Goal: Task Accomplishment & Management: Use online tool/utility

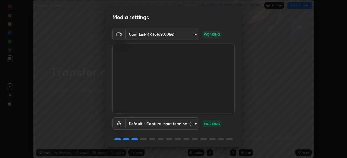
scroll to position [19, 0]
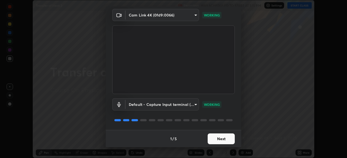
click at [221, 139] on button "Next" at bounding box center [220, 139] width 27 height 11
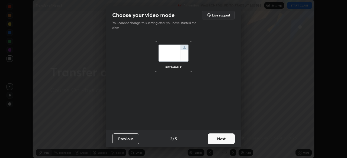
scroll to position [0, 0]
click at [222, 140] on button "Next" at bounding box center [220, 139] width 27 height 11
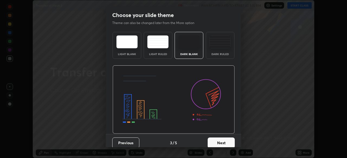
click at [223, 141] on button "Next" at bounding box center [220, 143] width 27 height 11
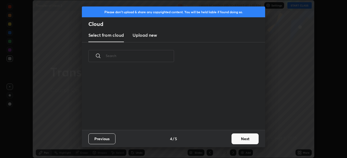
click at [236, 141] on button "Next" at bounding box center [244, 139] width 27 height 11
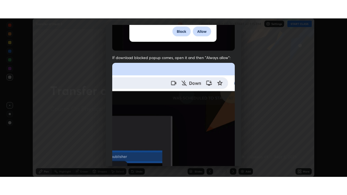
scroll to position [130, 0]
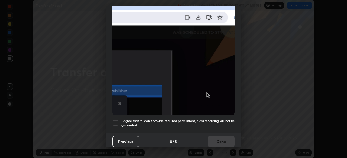
click at [222, 119] on h5 "I agree that if I don't provide required permissions, class recording will not …" at bounding box center [177, 123] width 113 height 8
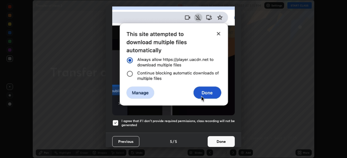
click at [225, 141] on button "Done" at bounding box center [220, 141] width 27 height 11
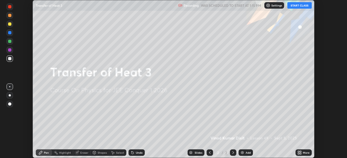
click at [302, 6] on button "START CLASS" at bounding box center [299, 5] width 24 height 6
click at [302, 154] on div "More" at bounding box center [303, 153] width 16 height 6
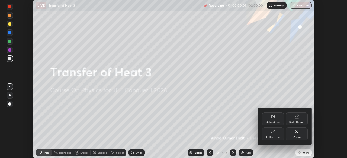
click at [276, 136] on div "Full screen" at bounding box center [273, 134] width 22 height 13
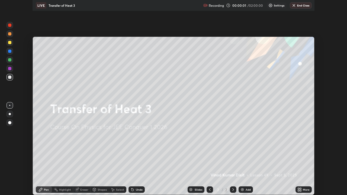
scroll to position [195, 347]
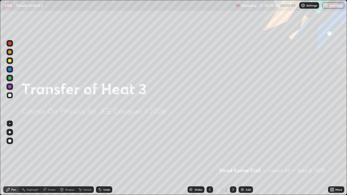
click at [246, 158] on div "Add" at bounding box center [247, 189] width 5 height 3
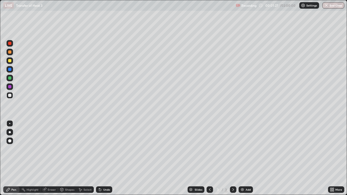
click at [11, 62] on div at bounding box center [9, 60] width 3 height 3
click at [52, 158] on div "Eraser" at bounding box center [52, 189] width 8 height 3
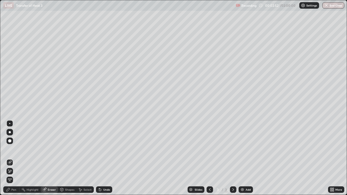
click at [14, 158] on div "Pen" at bounding box center [13, 189] width 5 height 3
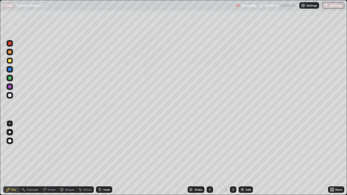
click at [9, 97] on div at bounding box center [9, 95] width 3 height 3
click at [12, 78] on div at bounding box center [9, 78] width 6 height 6
click at [245, 158] on div "Add" at bounding box center [247, 189] width 5 height 3
click at [11, 61] on div at bounding box center [9, 60] width 3 height 3
click at [246, 158] on div "Add" at bounding box center [247, 189] width 5 height 3
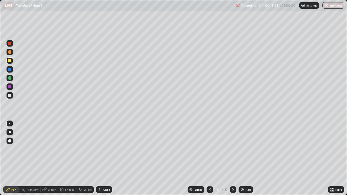
click at [209, 158] on icon at bounding box center [209, 189] width 4 height 4
click at [210, 158] on icon at bounding box center [210, 189] width 2 height 3
click at [232, 158] on icon at bounding box center [233, 189] width 2 height 3
click at [209, 158] on icon at bounding box center [209, 189] width 4 height 4
click at [232, 158] on icon at bounding box center [233, 189] width 4 height 4
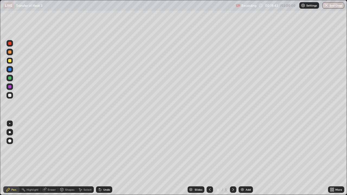
click at [230, 158] on div at bounding box center [233, 189] width 6 height 11
click at [232, 158] on icon at bounding box center [233, 189] width 4 height 4
click at [330, 8] on button "End Class" at bounding box center [333, 5] width 22 height 6
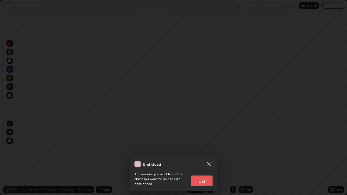
click at [207, 158] on button "End" at bounding box center [202, 180] width 22 height 11
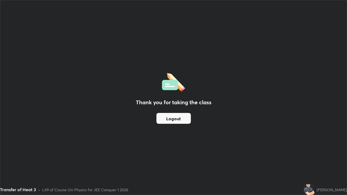
click at [182, 118] on button "Logout" at bounding box center [173, 118] width 34 height 11
click at [177, 121] on button "Logout" at bounding box center [173, 118] width 34 height 11
click at [177, 122] on button "Logout" at bounding box center [173, 118] width 34 height 11
click at [176, 122] on button "Logout" at bounding box center [173, 118] width 34 height 11
click at [177, 121] on button "Logout" at bounding box center [173, 118] width 34 height 11
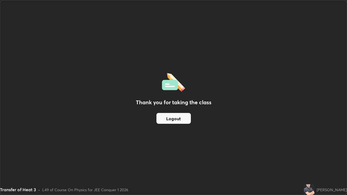
click at [176, 121] on button "Logout" at bounding box center [173, 118] width 34 height 11
